Goal: Find contact information: Find contact information

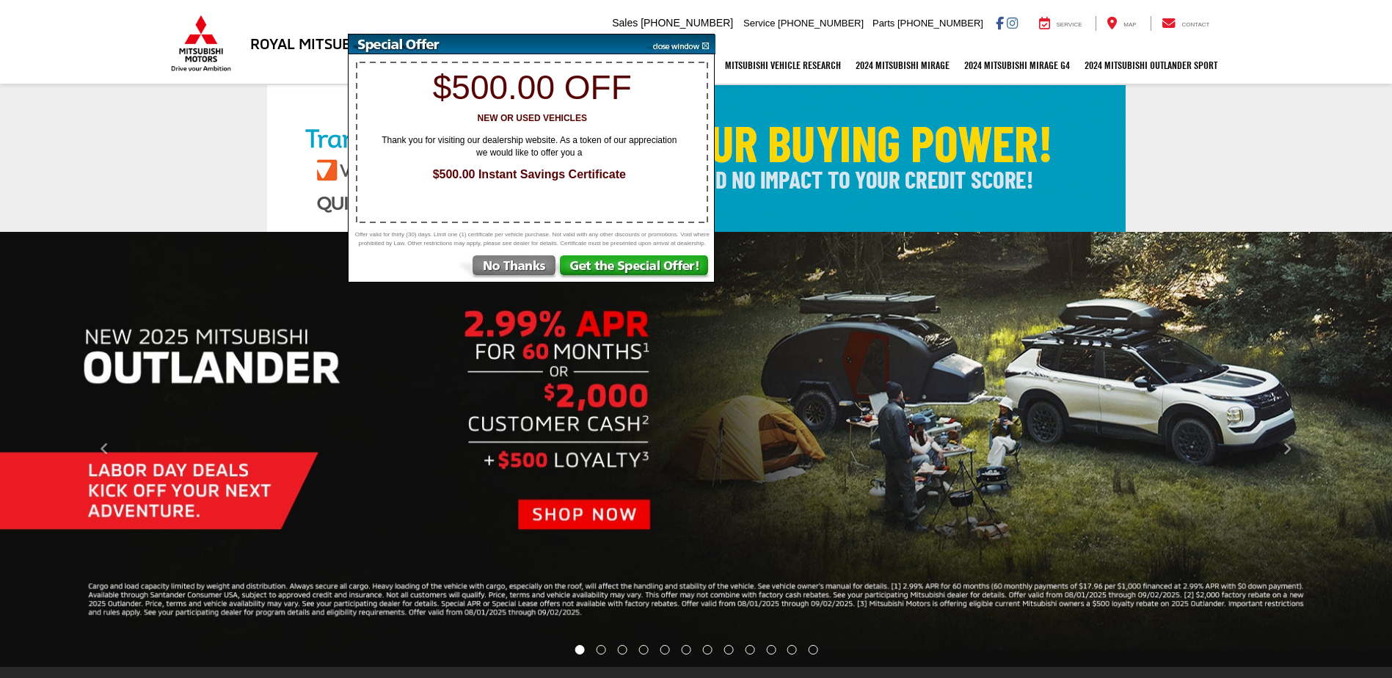
click at [705, 46] on img at bounding box center [678, 44] width 74 height 20
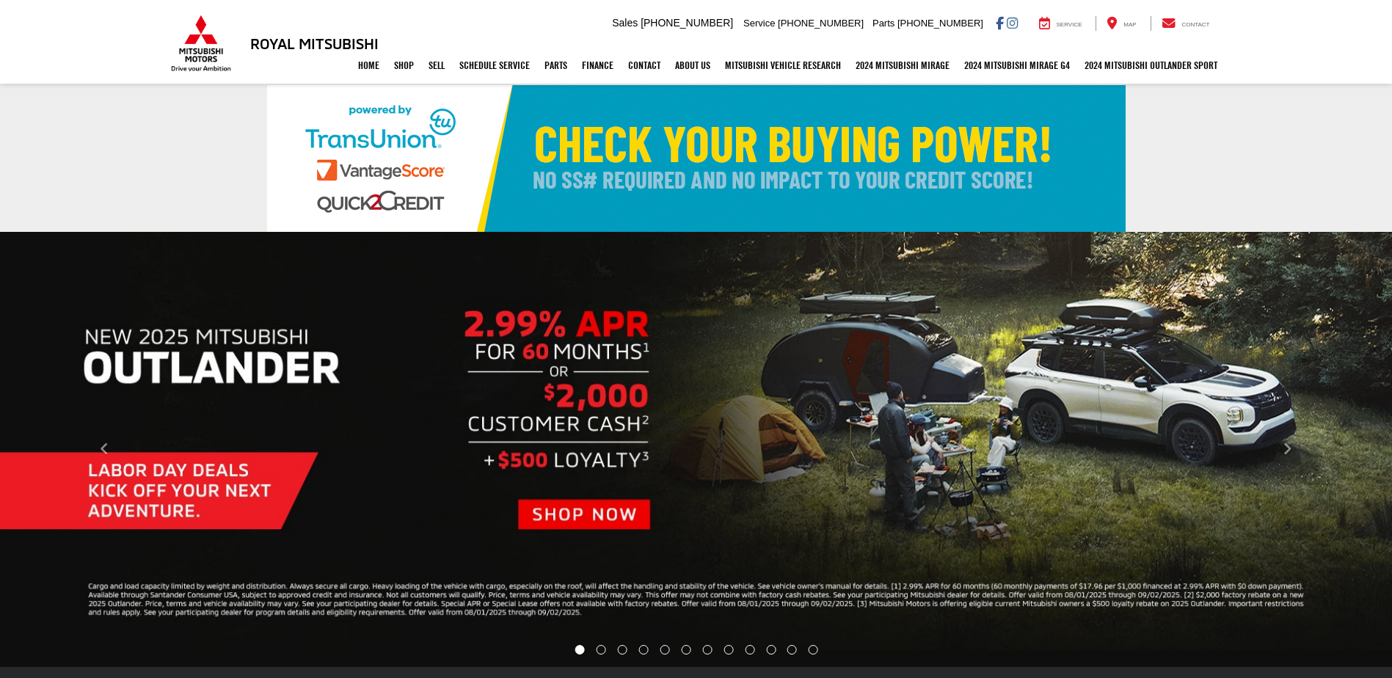
click at [705, 275] on img "carousel slide number 1 of 12" at bounding box center [696, 449] width 1392 height 435
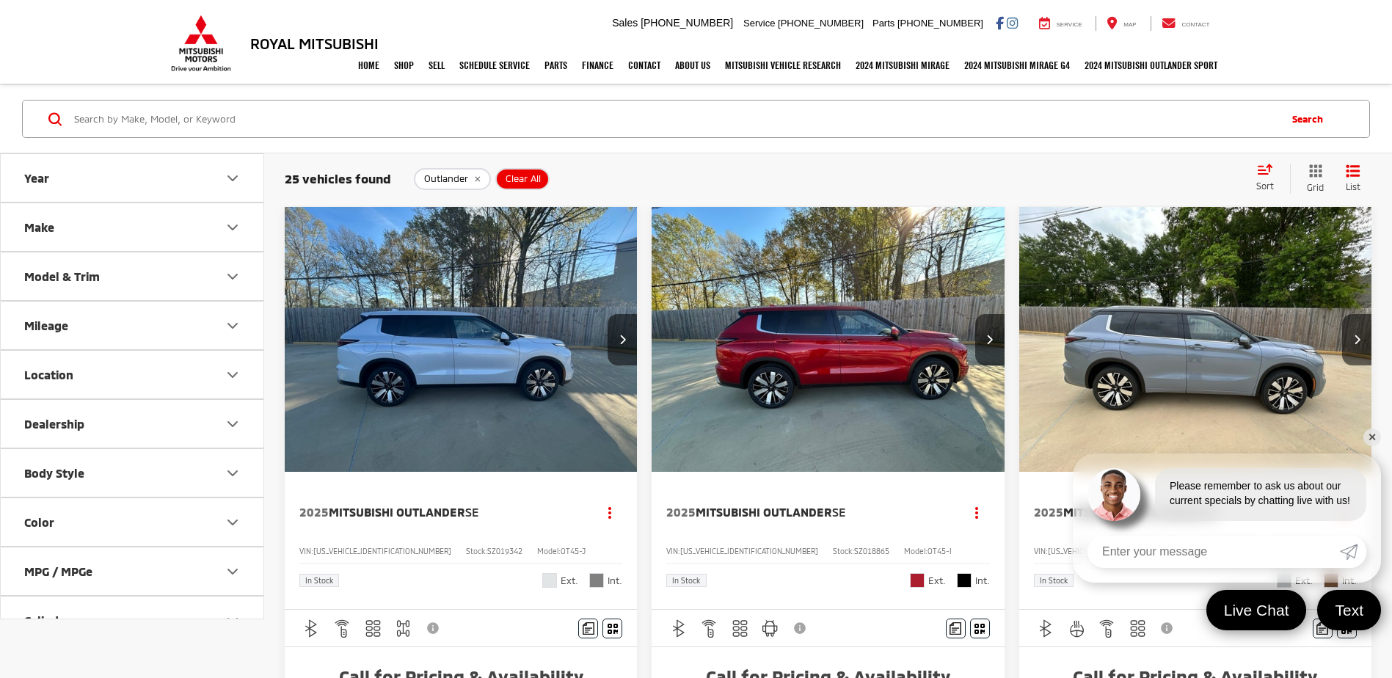
click at [1372, 435] on link "✕" at bounding box center [1373, 438] width 18 height 18
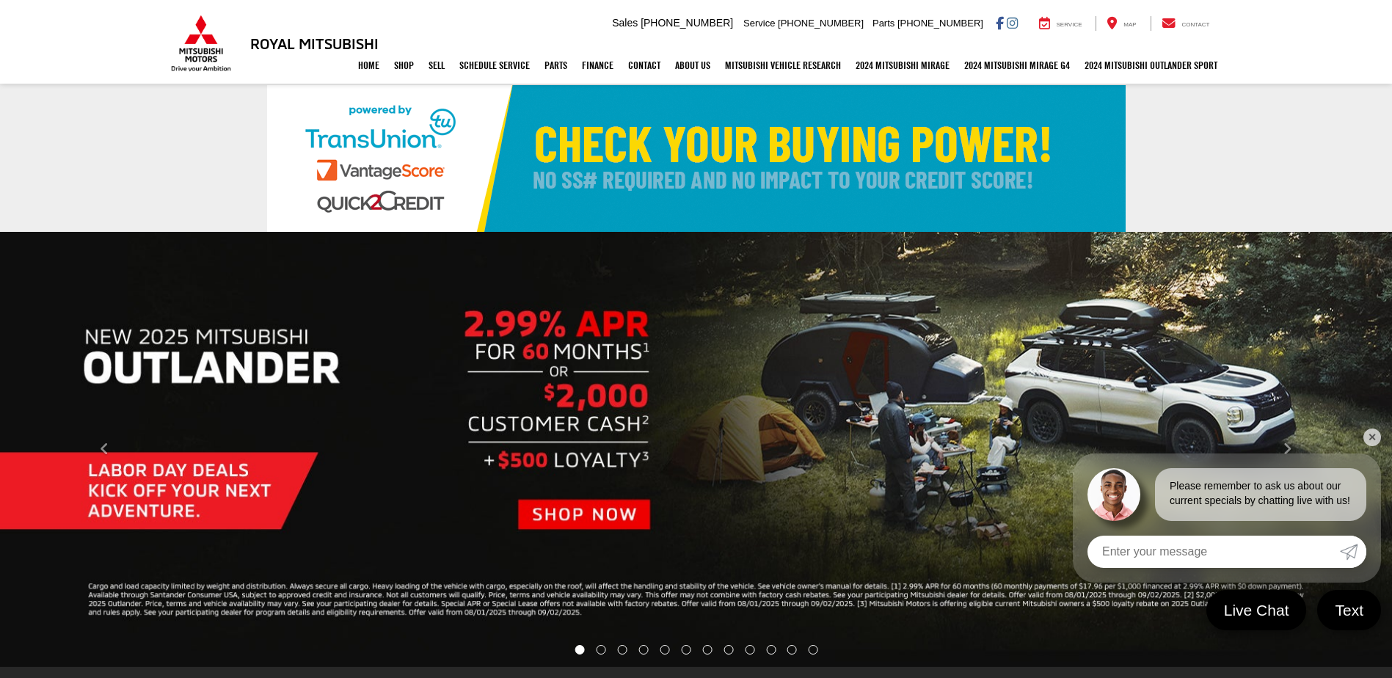
click at [1373, 435] on link "✕" at bounding box center [1373, 438] width 18 height 18
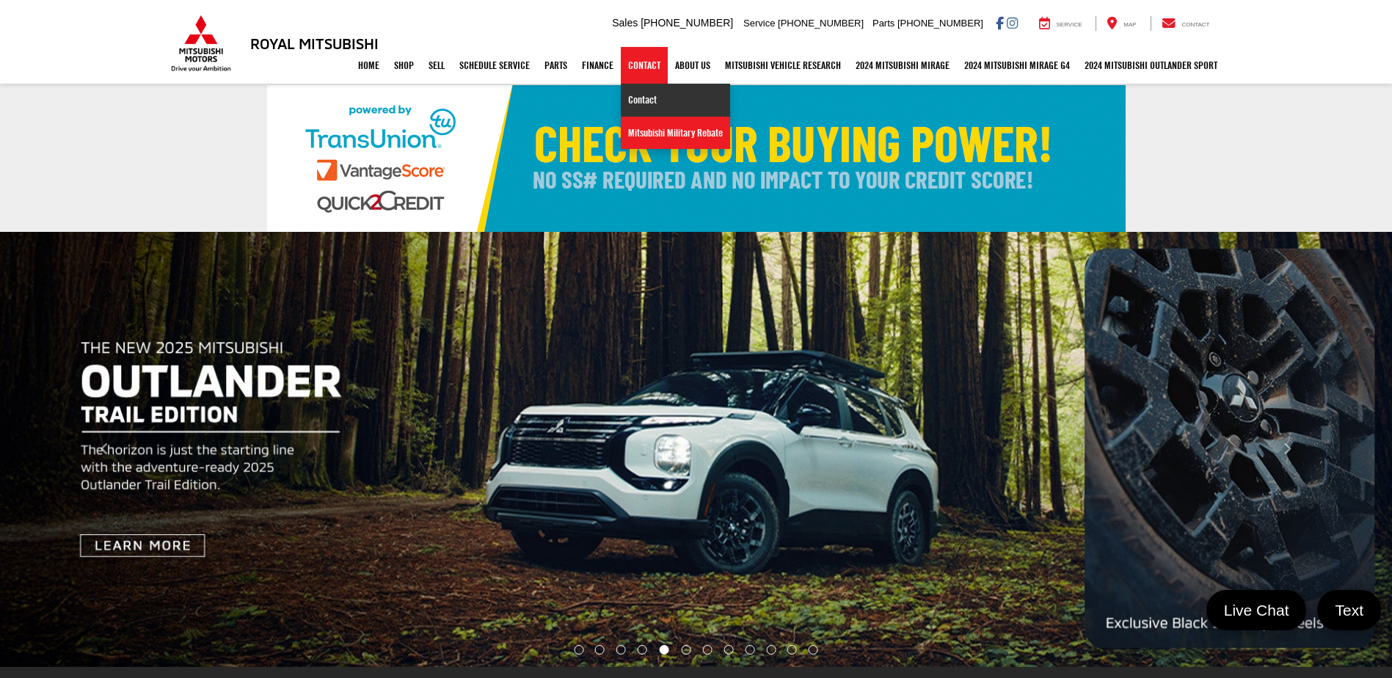
click at [643, 101] on link "Contact" at bounding box center [675, 100] width 109 height 33
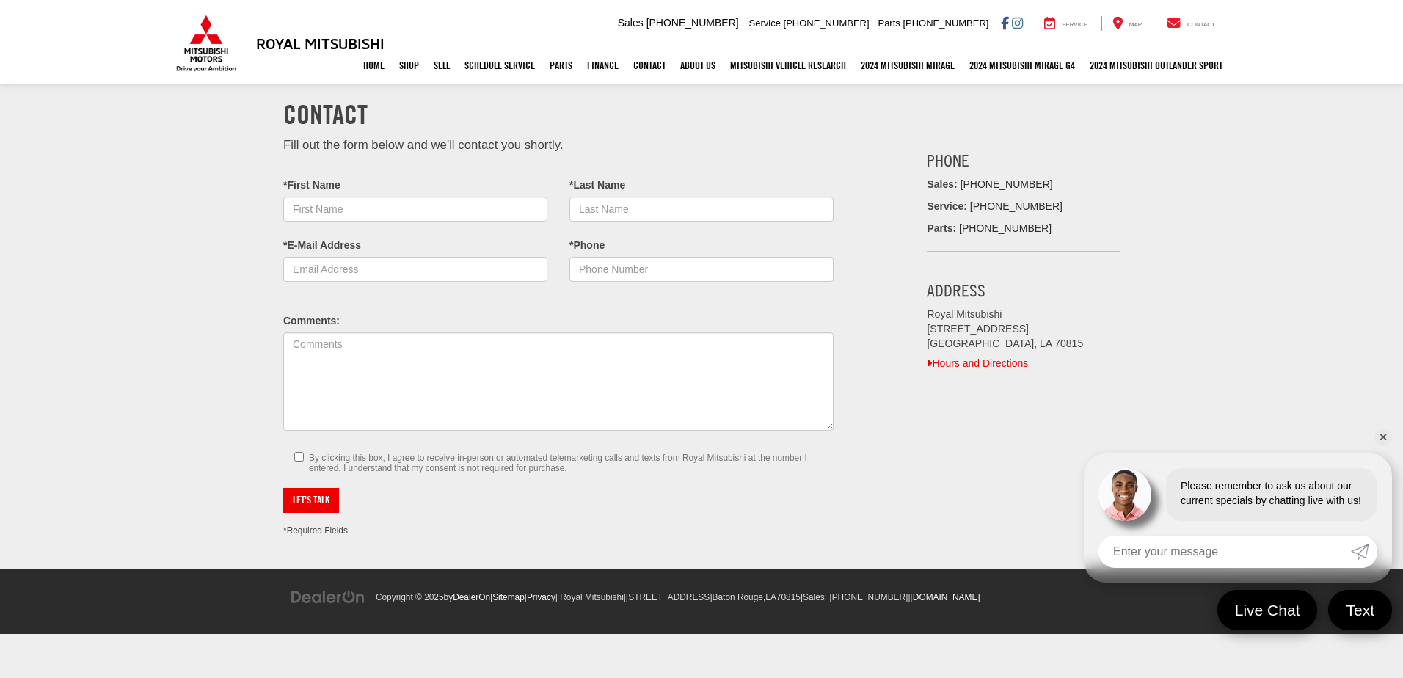
click at [951, 368] on link "Hours and Directions" at bounding box center [977, 363] width 101 height 12
